Goal: Task Accomplishment & Management: Manage account settings

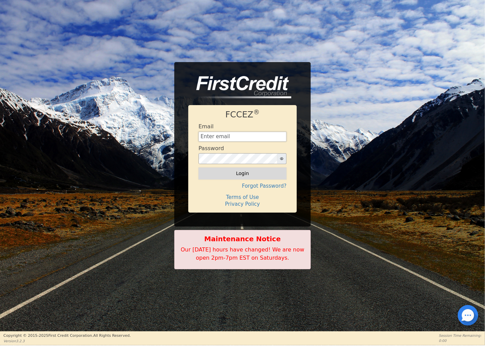
type input "[EMAIL_ADDRESS][DOMAIN_NAME]"
click at [250, 173] on button "Login" at bounding box center [242, 173] width 88 height 12
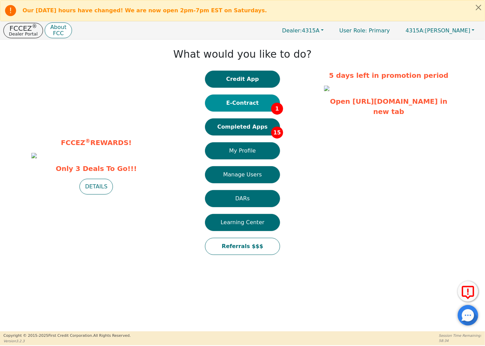
click at [238, 102] on button "E-Contract 1" at bounding box center [242, 102] width 75 height 17
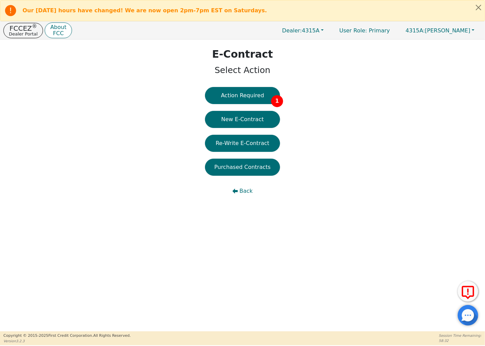
click at [238, 101] on button "Action Required 1" at bounding box center [242, 95] width 75 height 17
